Goal: Book appointment/travel/reservation

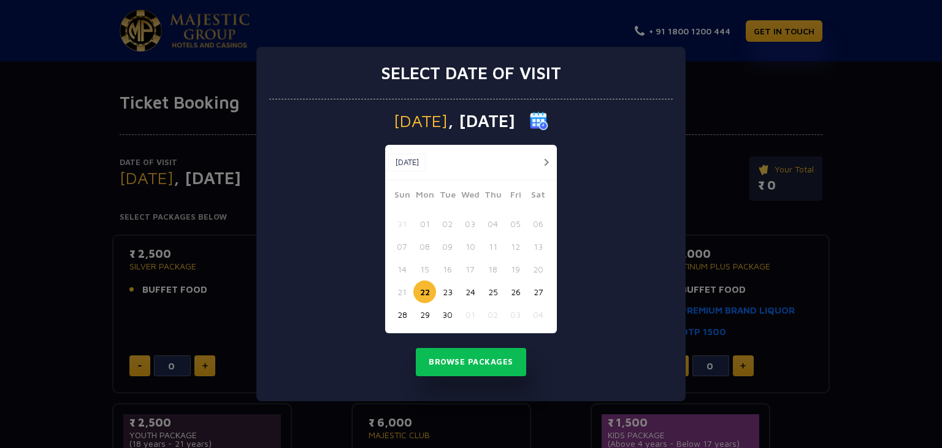
click at [514, 291] on button "26" at bounding box center [515, 291] width 23 height 23
click at [473, 362] on button "Browse Packages" at bounding box center [471, 362] width 110 height 28
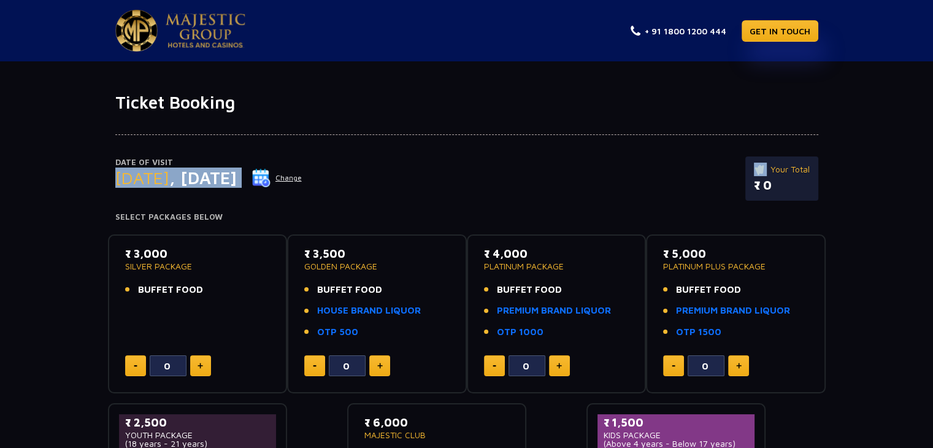
drag, startPoint x: 91, startPoint y: 176, endPoint x: 284, endPoint y: 176, distance: 193.2
click at [284, 176] on div "Date of Visit [DATE] Change Your Total ₹ 0 Select Packages Below ₹ 3,000 SILVER…" at bounding box center [466, 331] width 933 height 437
click at [262, 200] on div "Date of Visit [DATE] Change Your Total ₹ 0" at bounding box center [466, 184] width 703 height 56
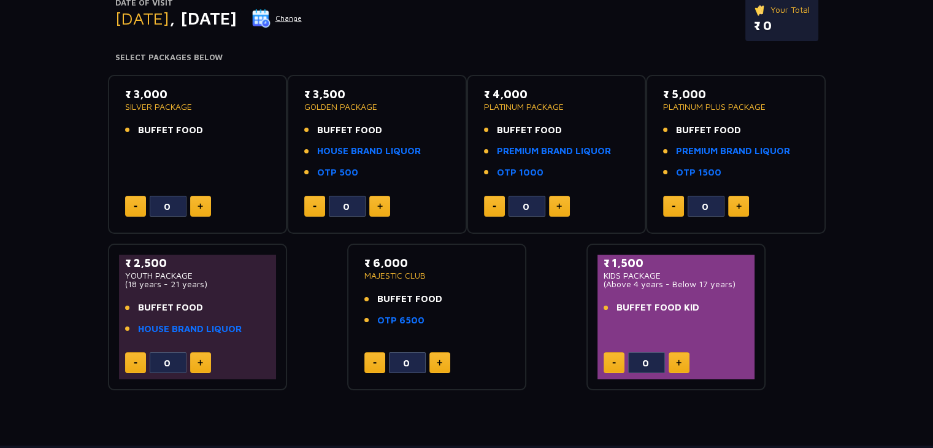
scroll to position [163, 0]
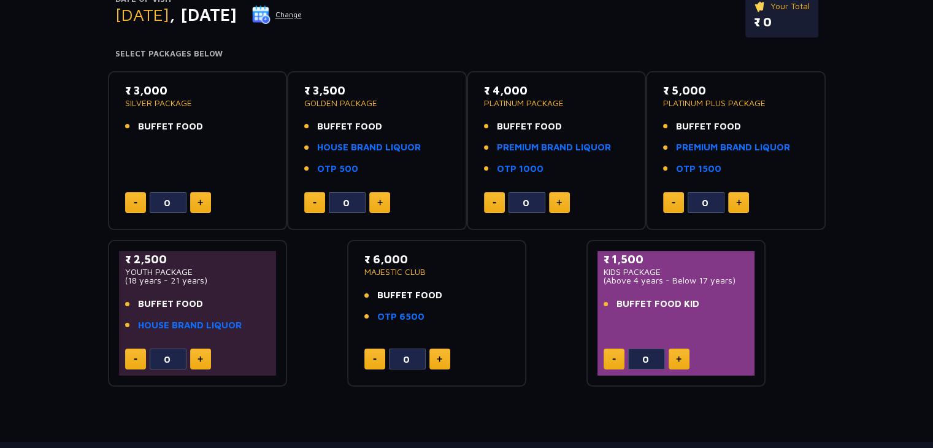
drag, startPoint x: 126, startPoint y: 89, endPoint x: 199, endPoint y: 89, distance: 73.6
click at [199, 89] on p "₹ 3,000" at bounding box center [197, 90] width 145 height 17
click at [183, 129] on span "BUFFET FOOD" at bounding box center [170, 127] width 65 height 14
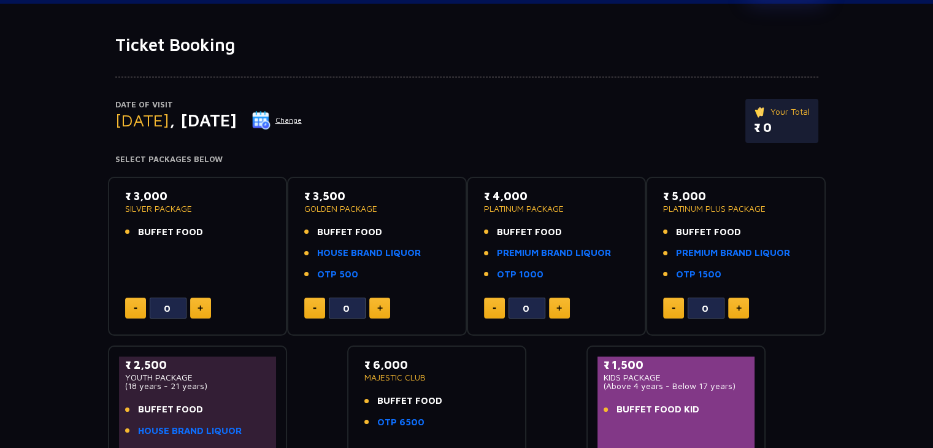
scroll to position [82, 0]
